Goal: Find specific page/section: Find specific page/section

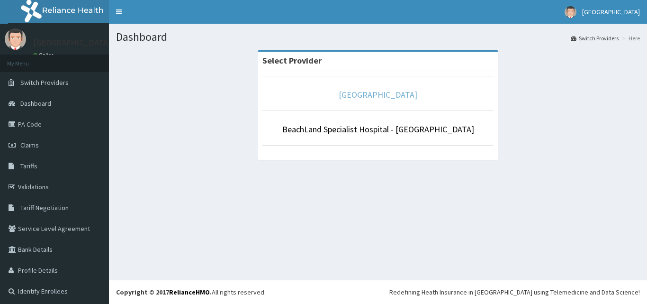
click at [394, 96] on link "[GEOGRAPHIC_DATA]" at bounding box center [378, 94] width 79 height 11
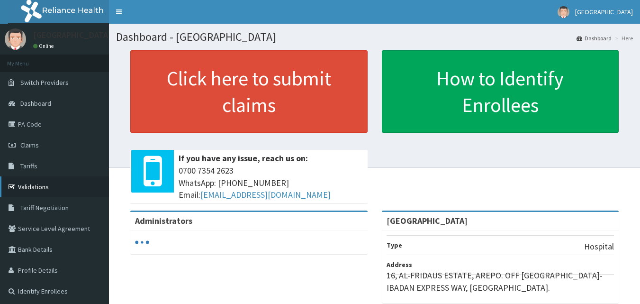
click at [43, 184] on link "Validations" at bounding box center [54, 186] width 109 height 21
